Goal: Task Accomplishment & Management: Manage account settings

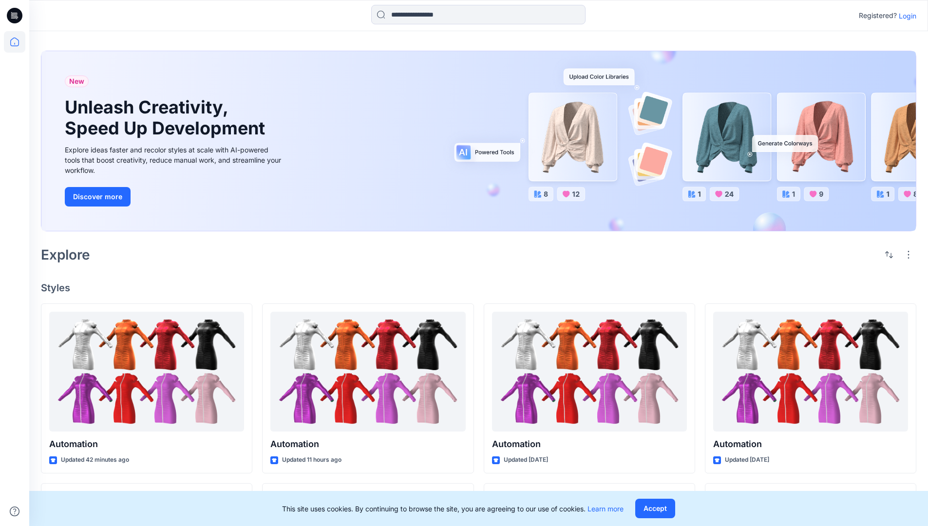
click at [905, 16] on p "Login" at bounding box center [908, 16] width 18 height 10
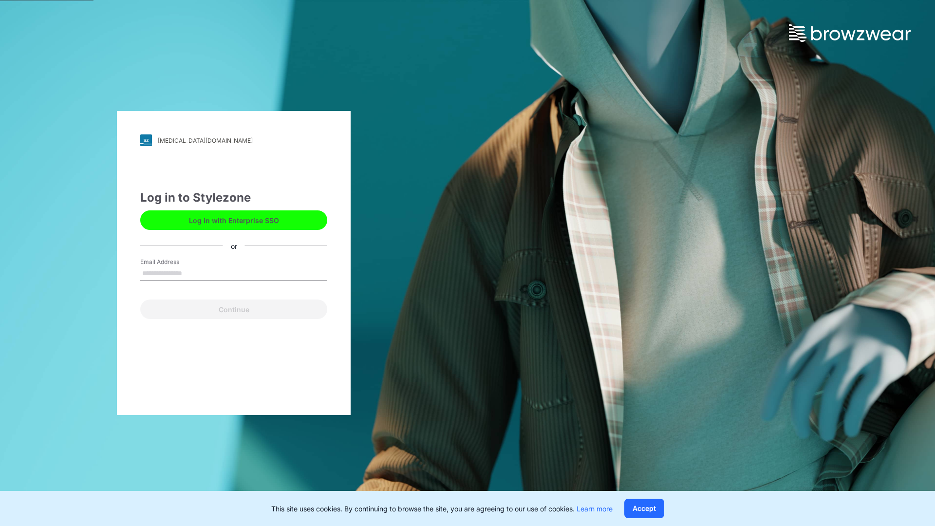
click at [192, 273] on input "Email Address" at bounding box center [233, 274] width 187 height 15
type input "**********"
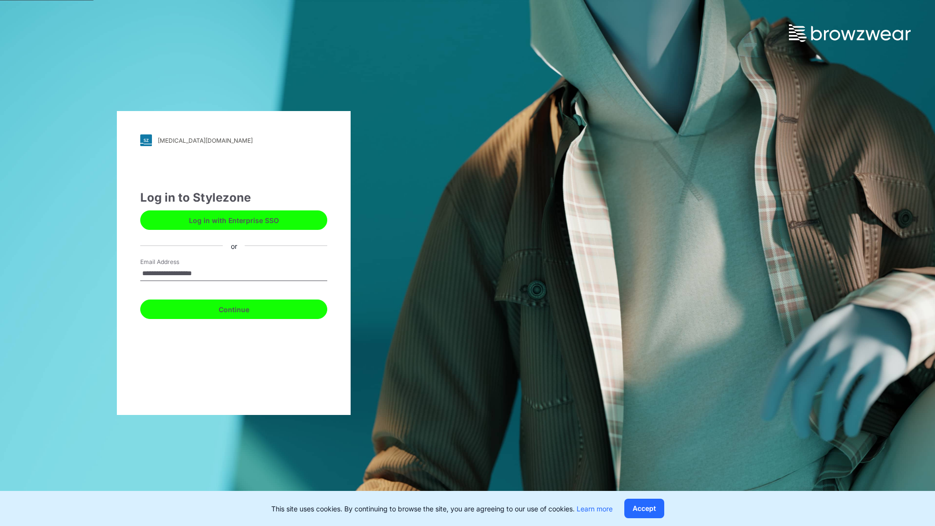
click at [245, 308] on button "Continue" at bounding box center [233, 309] width 187 height 19
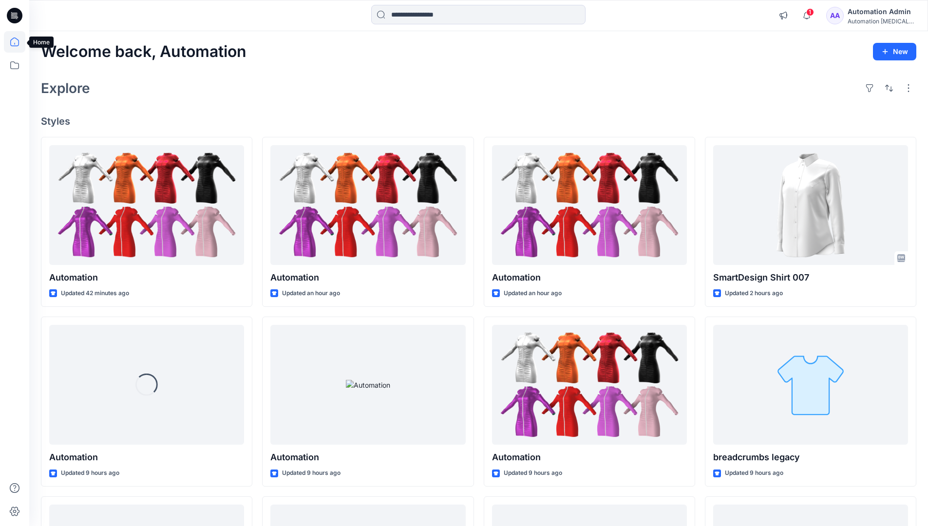
click at [19, 42] on icon at bounding box center [14, 42] width 9 height 9
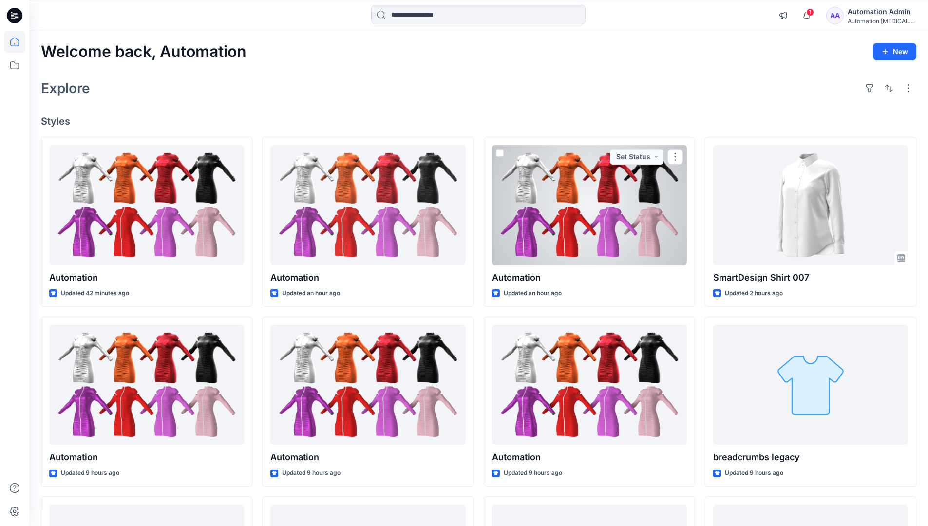
click at [869, 10] on div "Automation Admin" at bounding box center [882, 12] width 68 height 12
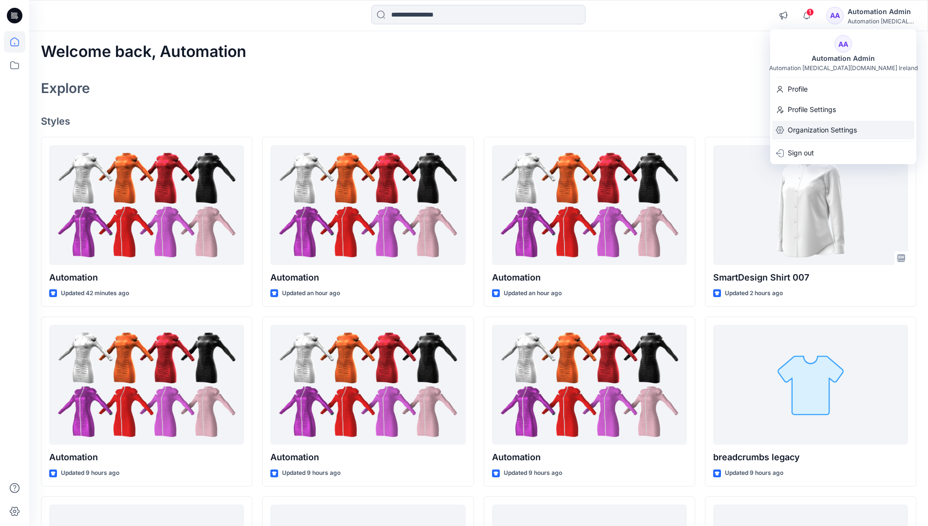
click at [823, 128] on p "Organization Settings" at bounding box center [822, 130] width 69 height 19
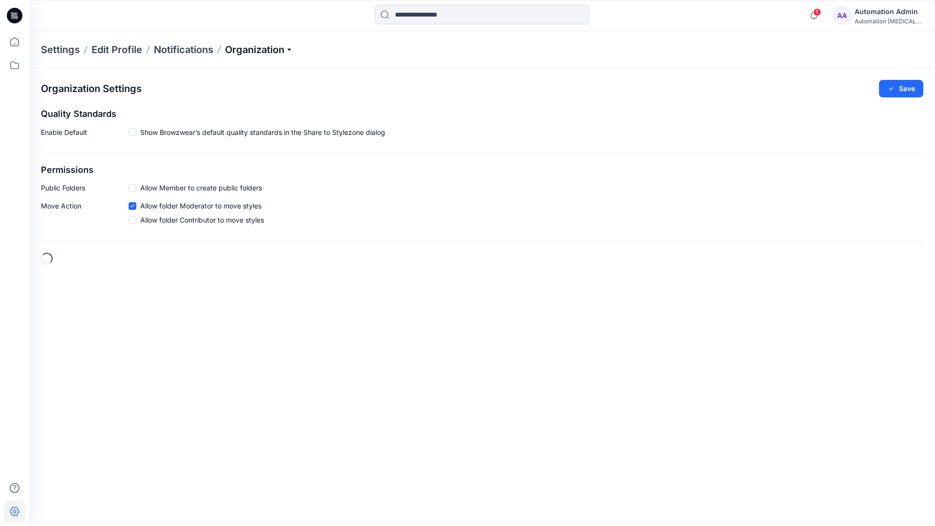
click at [261, 52] on p "Organization" at bounding box center [259, 50] width 68 height 14
click at [219, 92] on link "Edit Status Labels" at bounding box center [261, 91] width 142 height 19
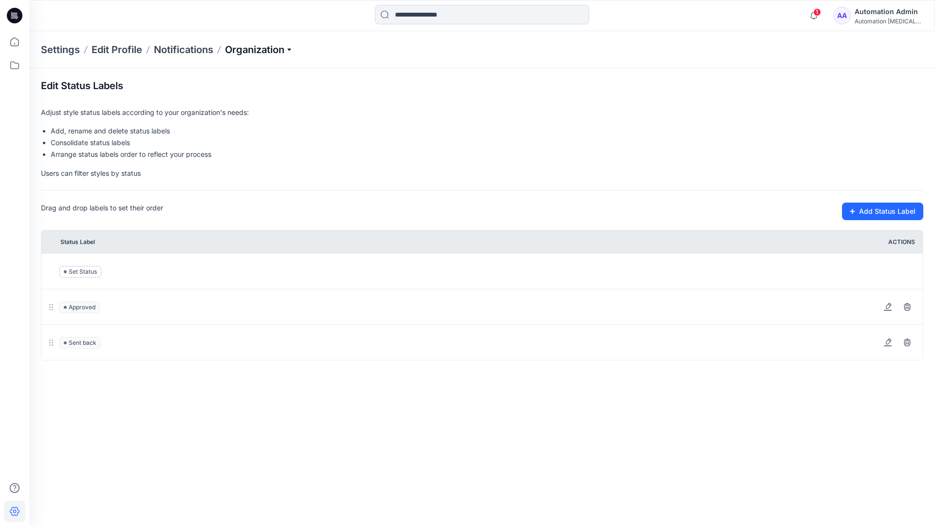
click at [259, 50] on p "Organization" at bounding box center [259, 50] width 68 height 14
click at [260, 46] on p "Organization" at bounding box center [259, 50] width 68 height 14
click at [431, 16] on input at bounding box center [482, 14] width 214 height 19
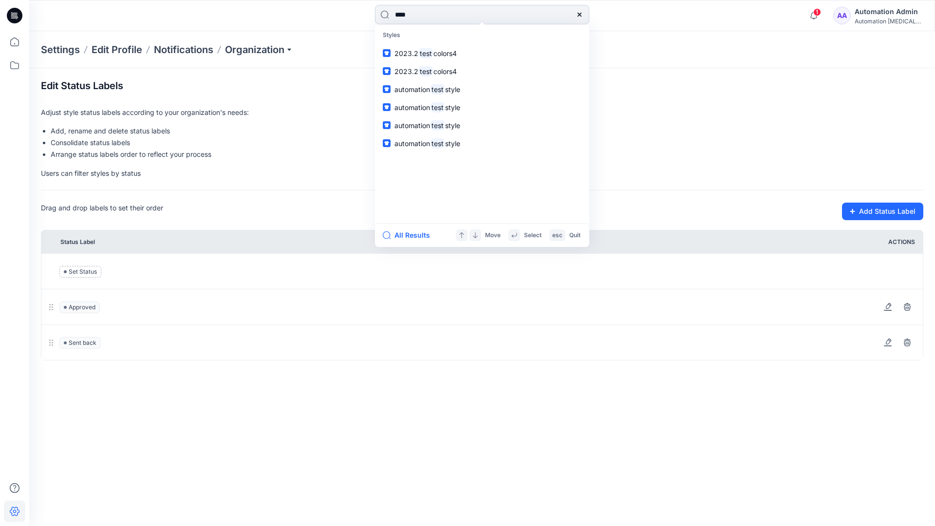
type input "****"
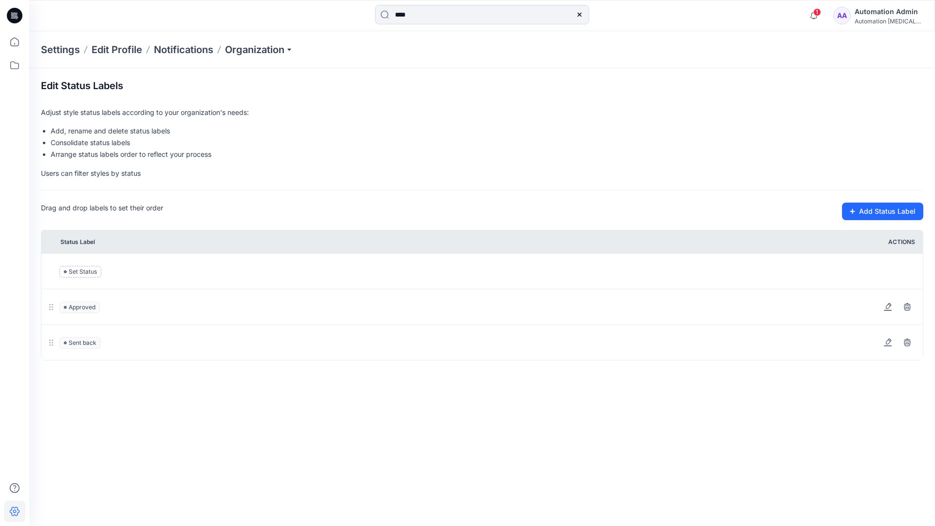
click at [579, 14] on icon at bounding box center [579, 15] width 4 height 4
